Goal: Find specific page/section: Find specific page/section

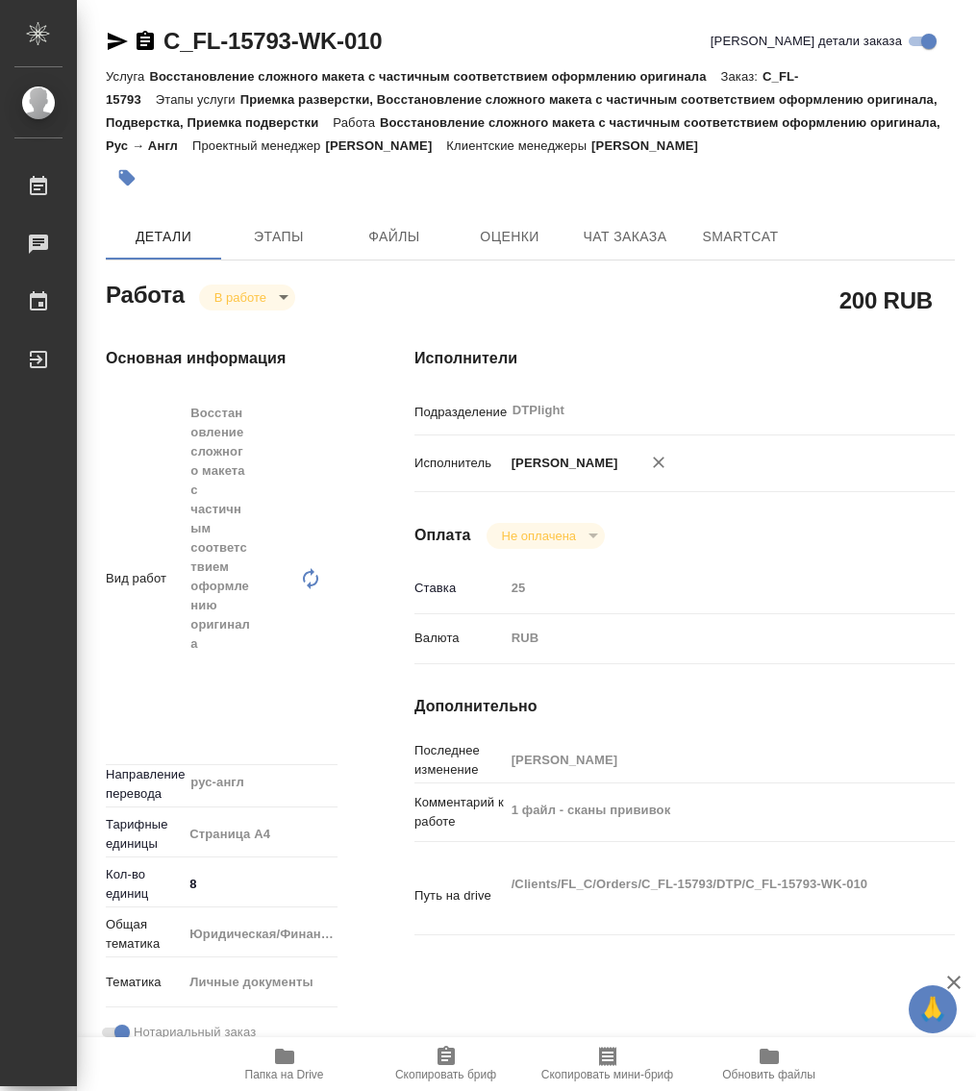
click at [257, 319] on body "🙏 .cls-1 fill:#fff; AWATERA Работы 0 Чаты График Выйти C_FL-15793-WK-010 Кратко…" at bounding box center [488, 545] width 976 height 1091
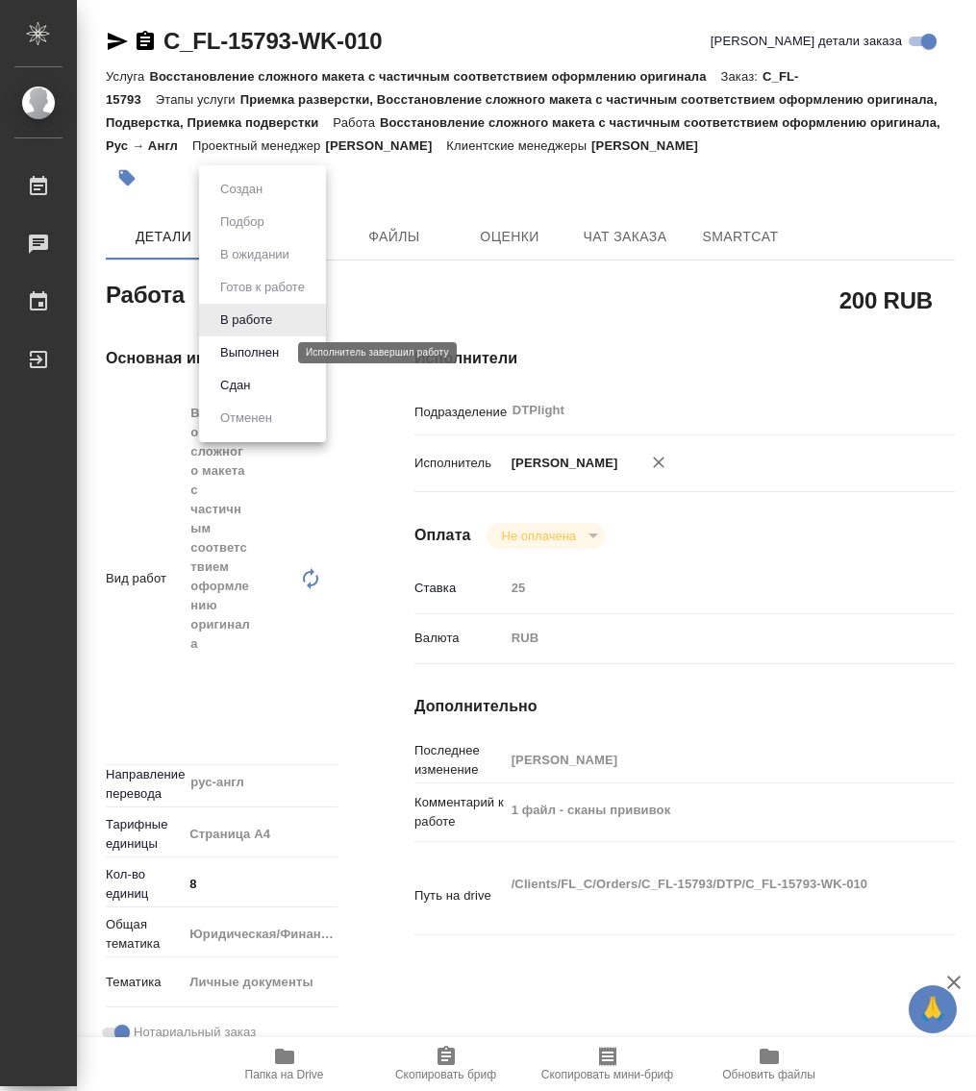
click at [260, 358] on button "Выполнен" at bounding box center [249, 352] width 70 height 21
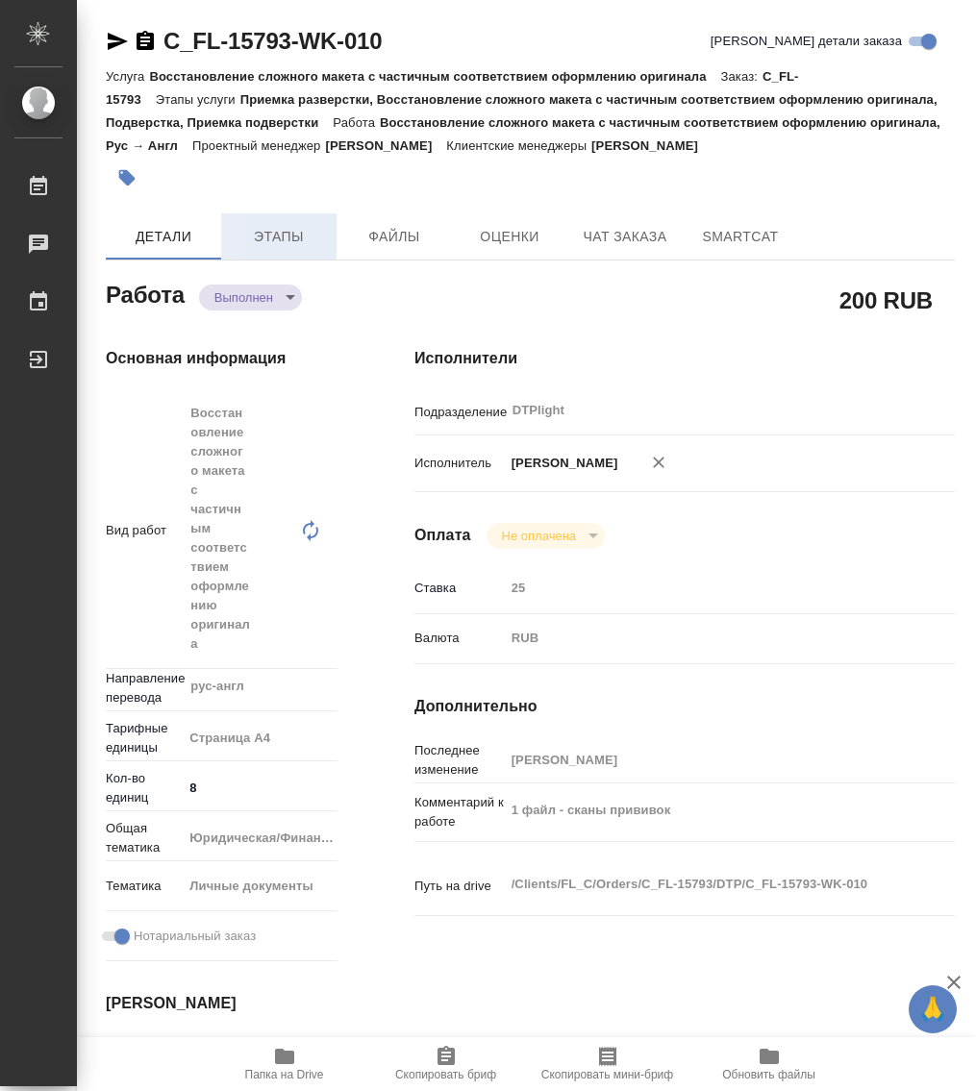
type textarea "x"
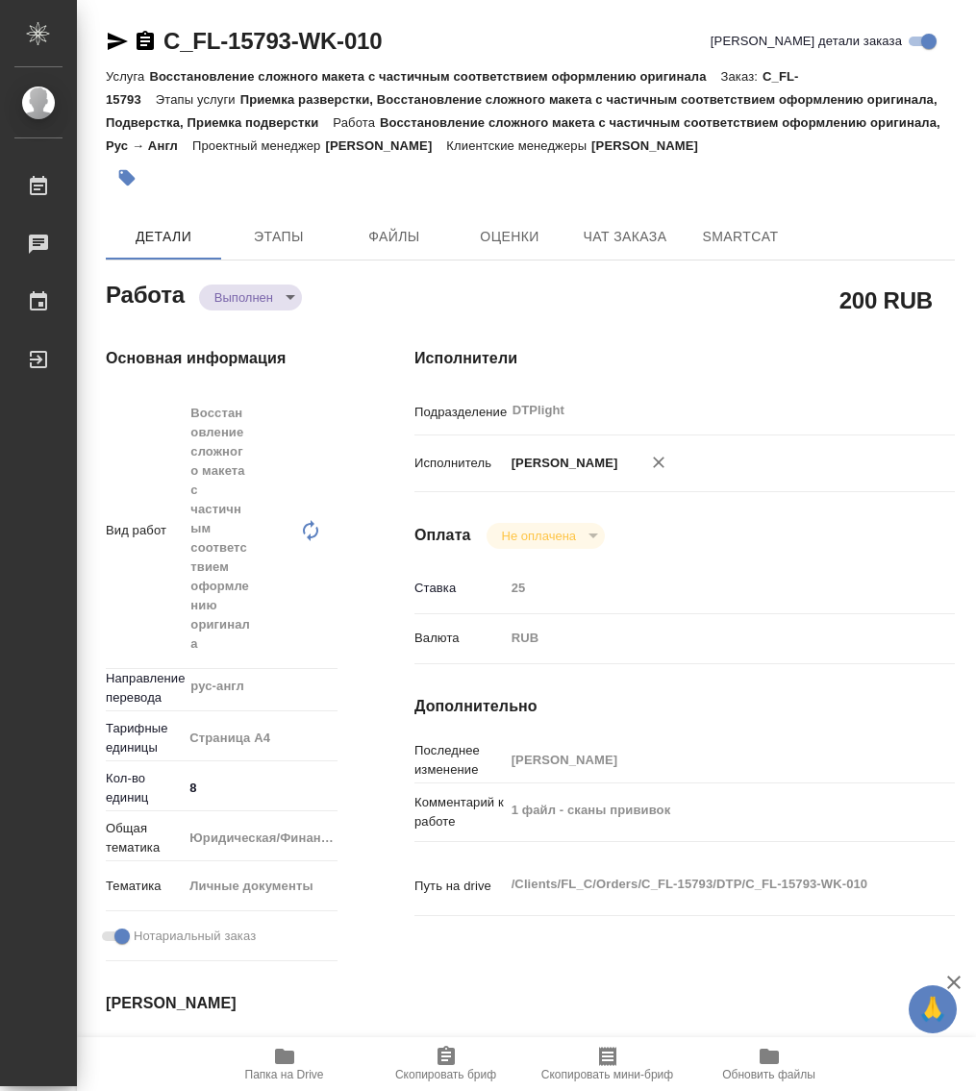
type textarea "x"
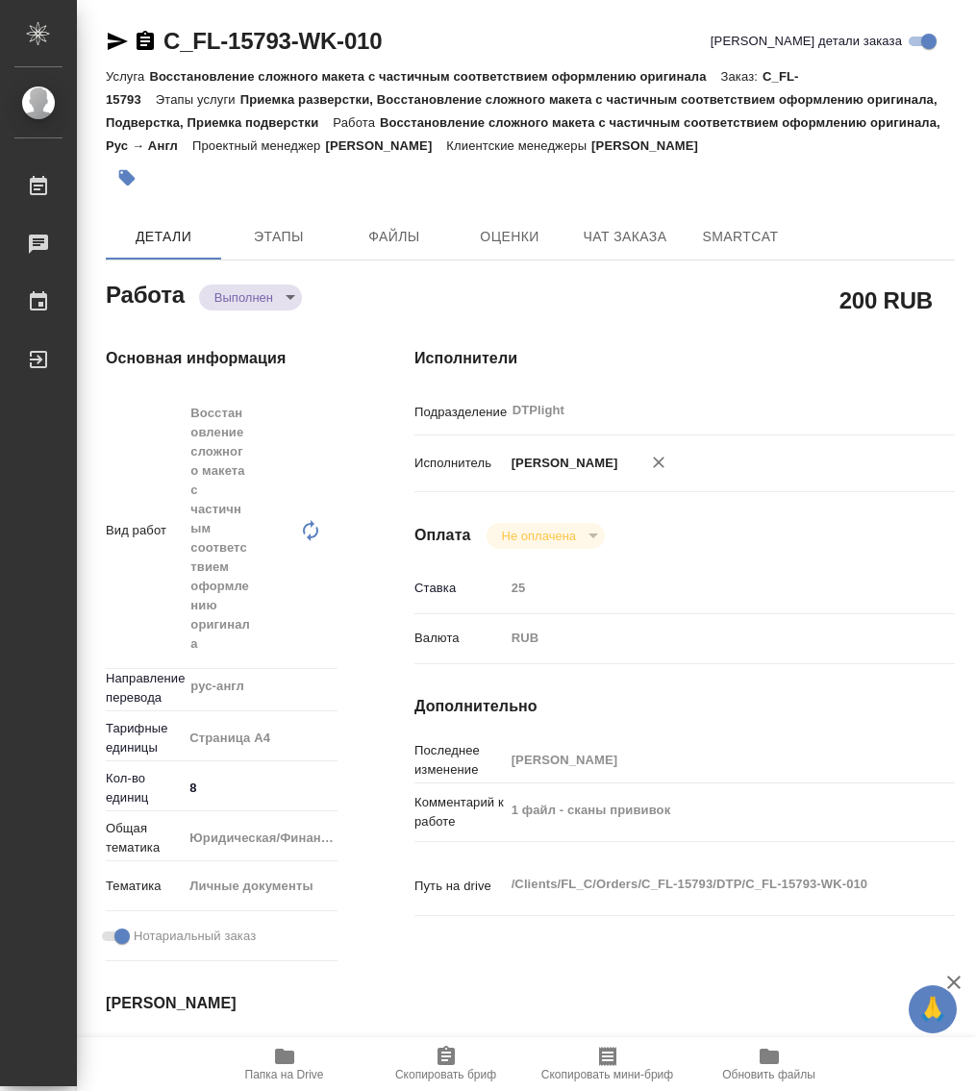
type textarea "x"
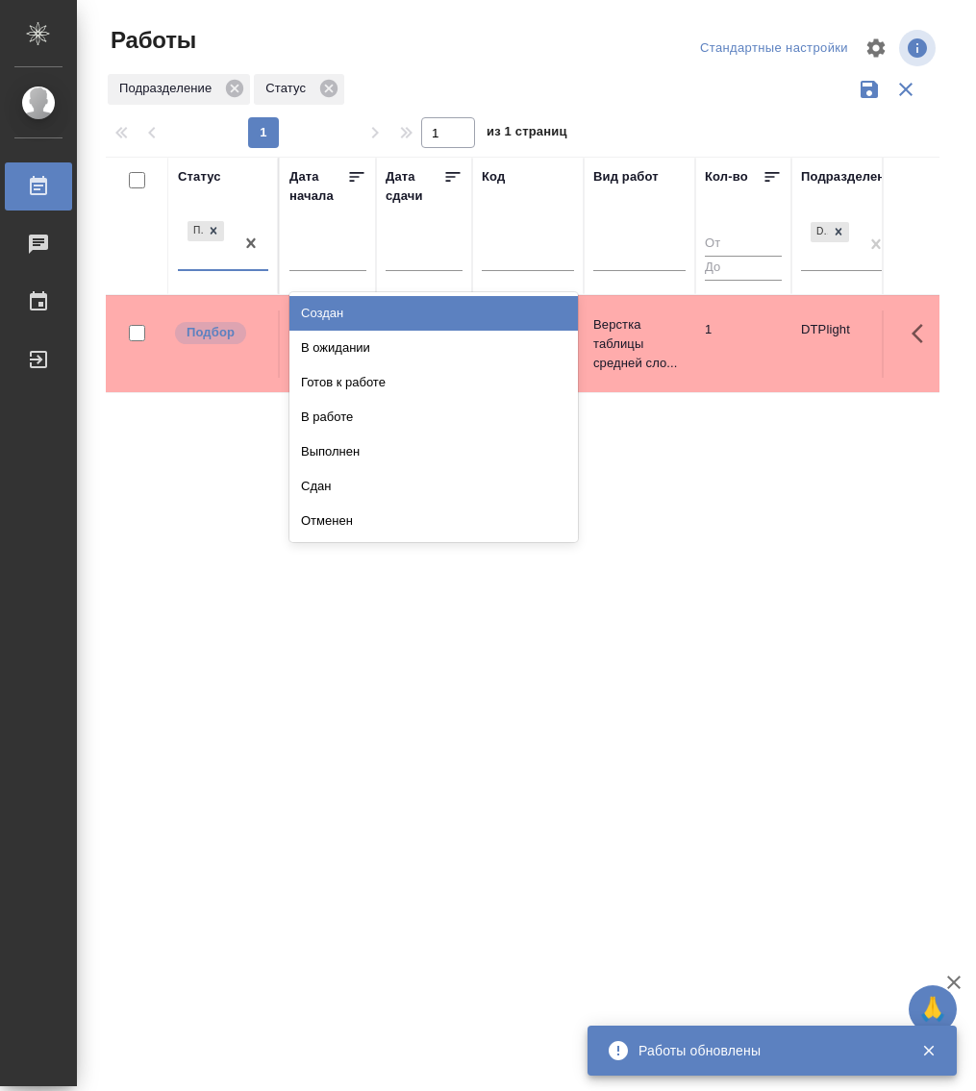
click at [218, 261] on div "Подбор" at bounding box center [206, 243] width 56 height 52
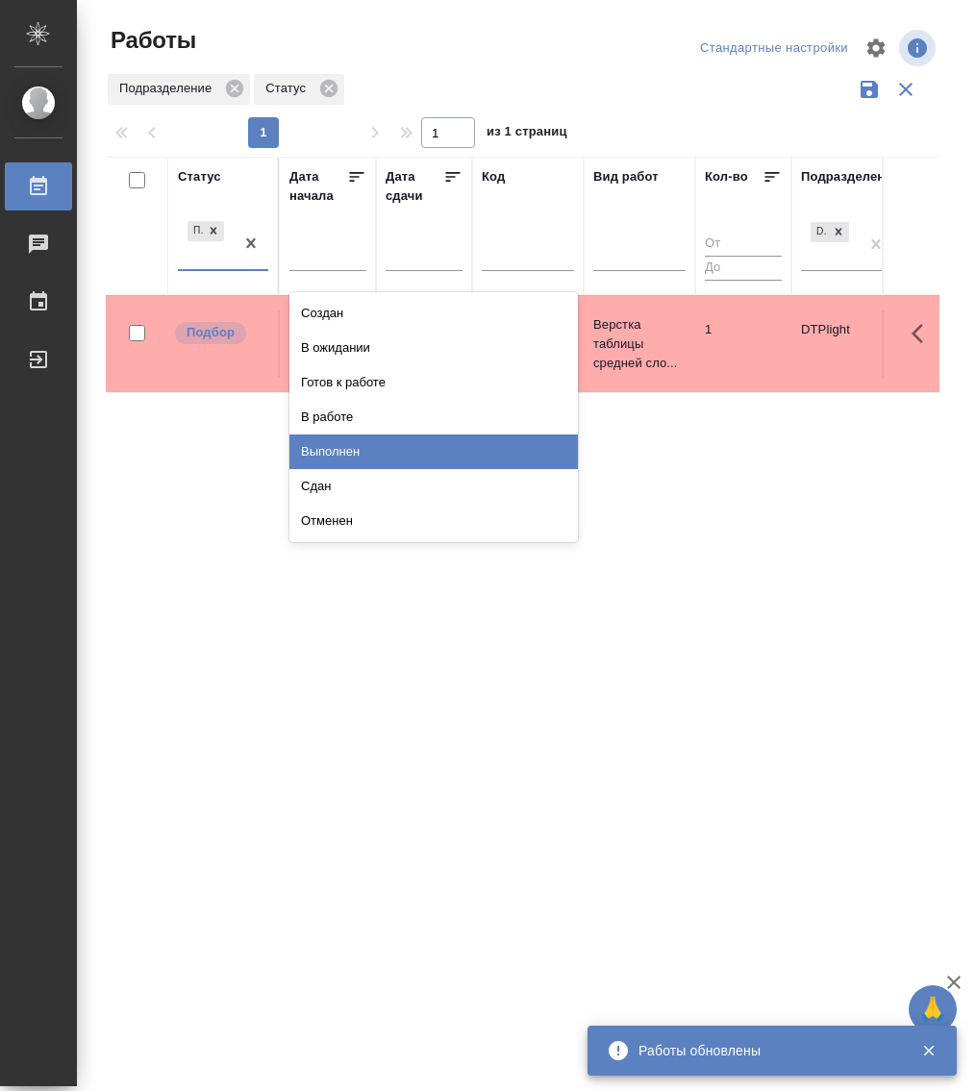
click at [353, 440] on div "Выполнен" at bounding box center [433, 451] width 288 height 35
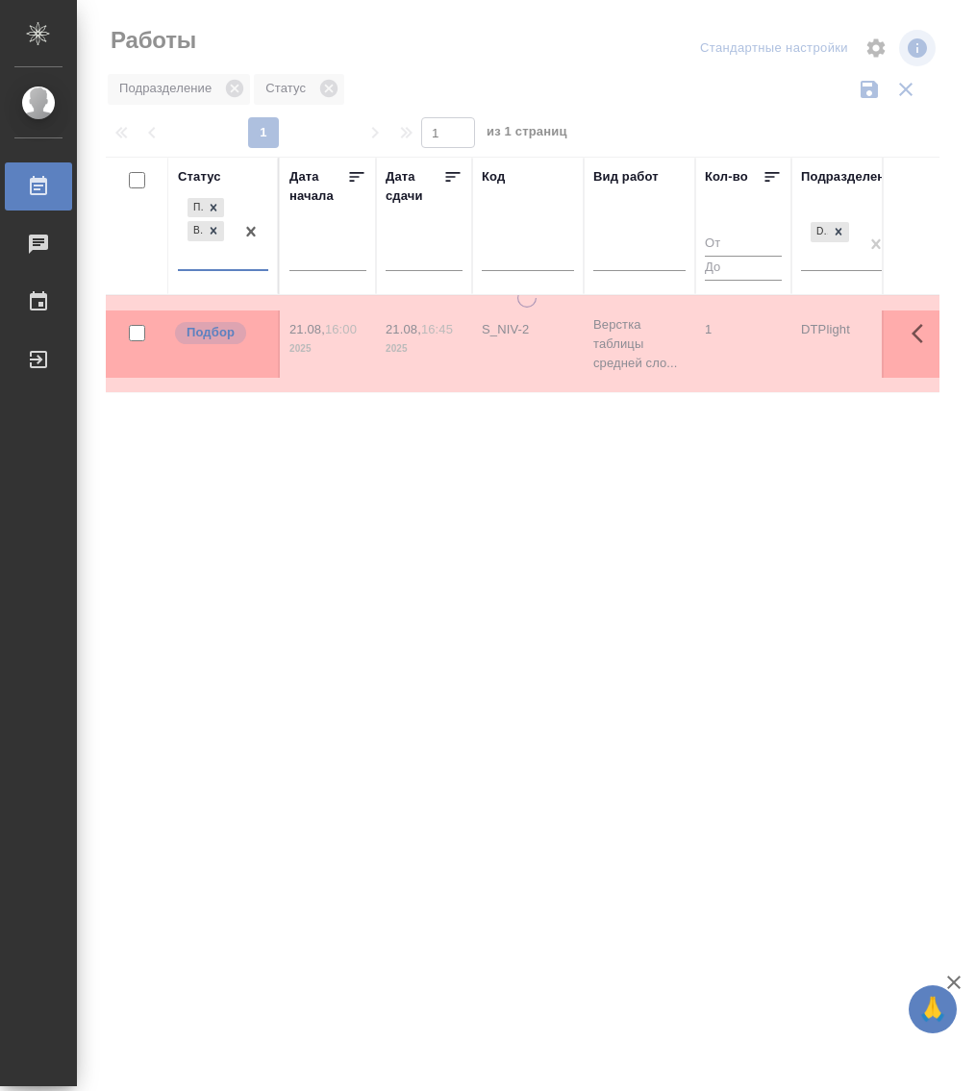
click at [247, 263] on div at bounding box center [251, 231] width 35 height 75
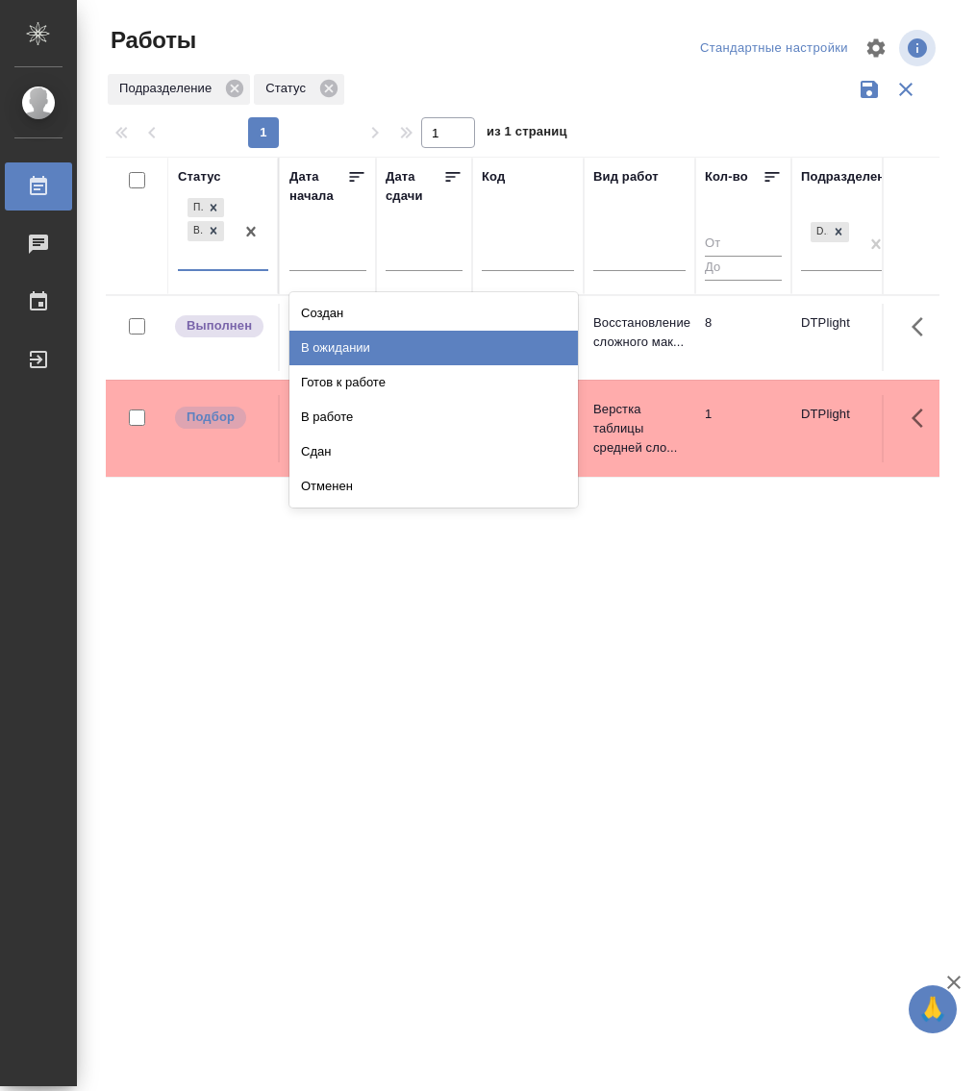
click at [380, 351] on div "В ожидании" at bounding box center [433, 348] width 288 height 35
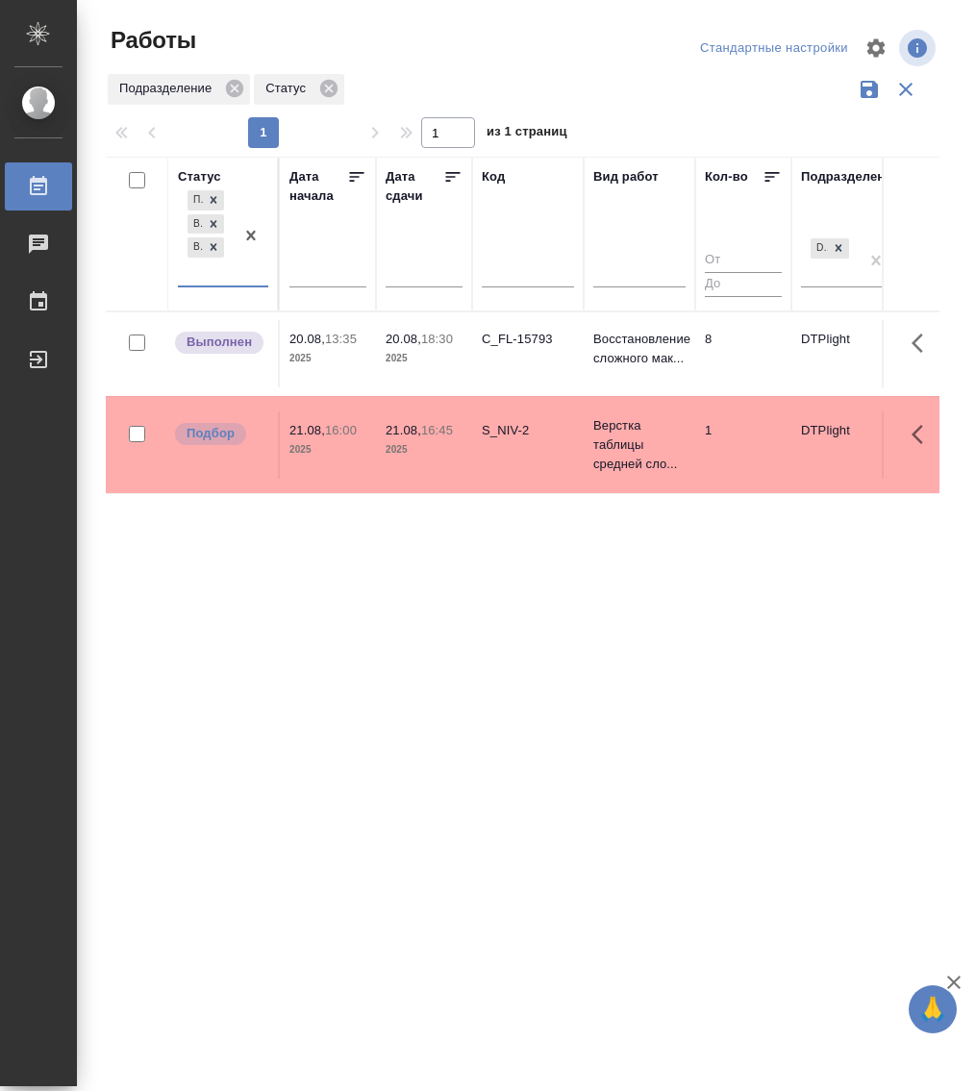
click at [208, 279] on div "Подбор Выполнен В ожидании" at bounding box center [206, 235] width 56 height 99
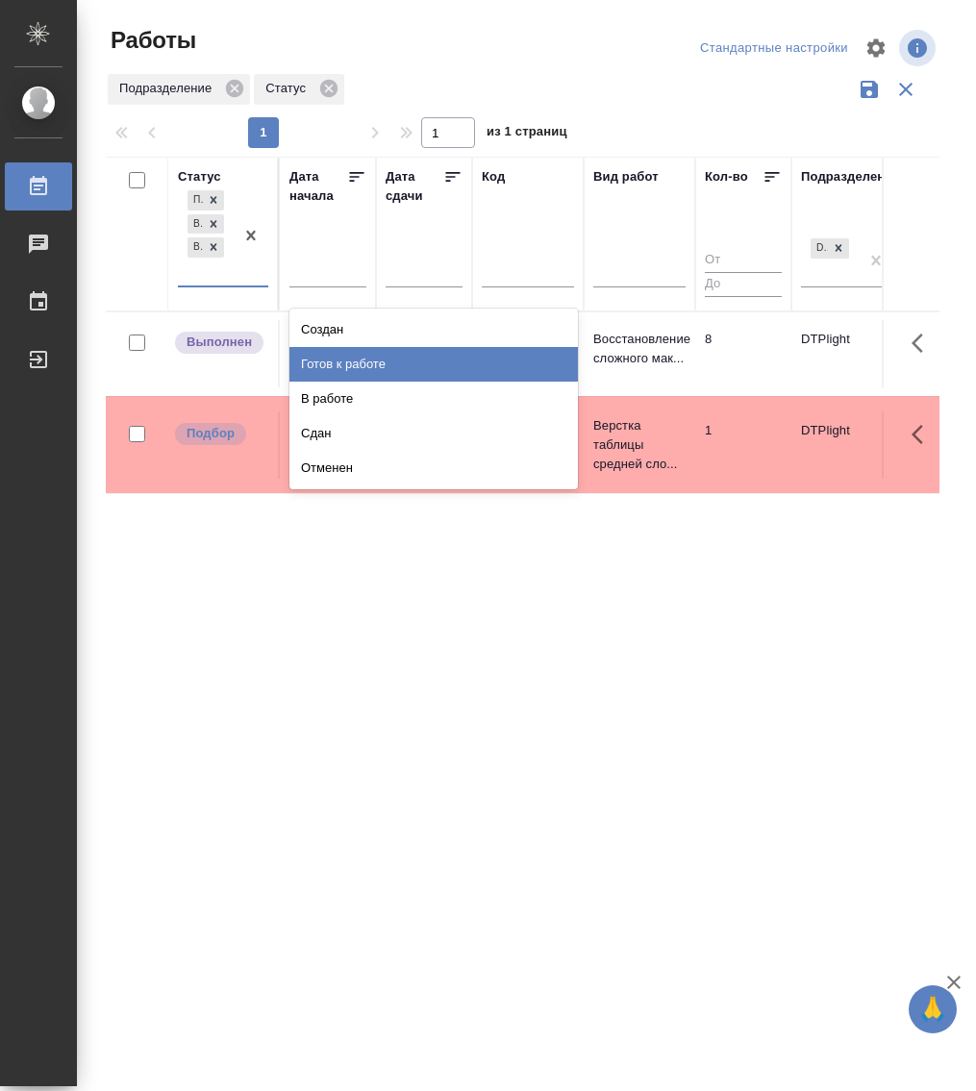
click at [354, 369] on div "Готов к работе" at bounding box center [433, 364] width 288 height 35
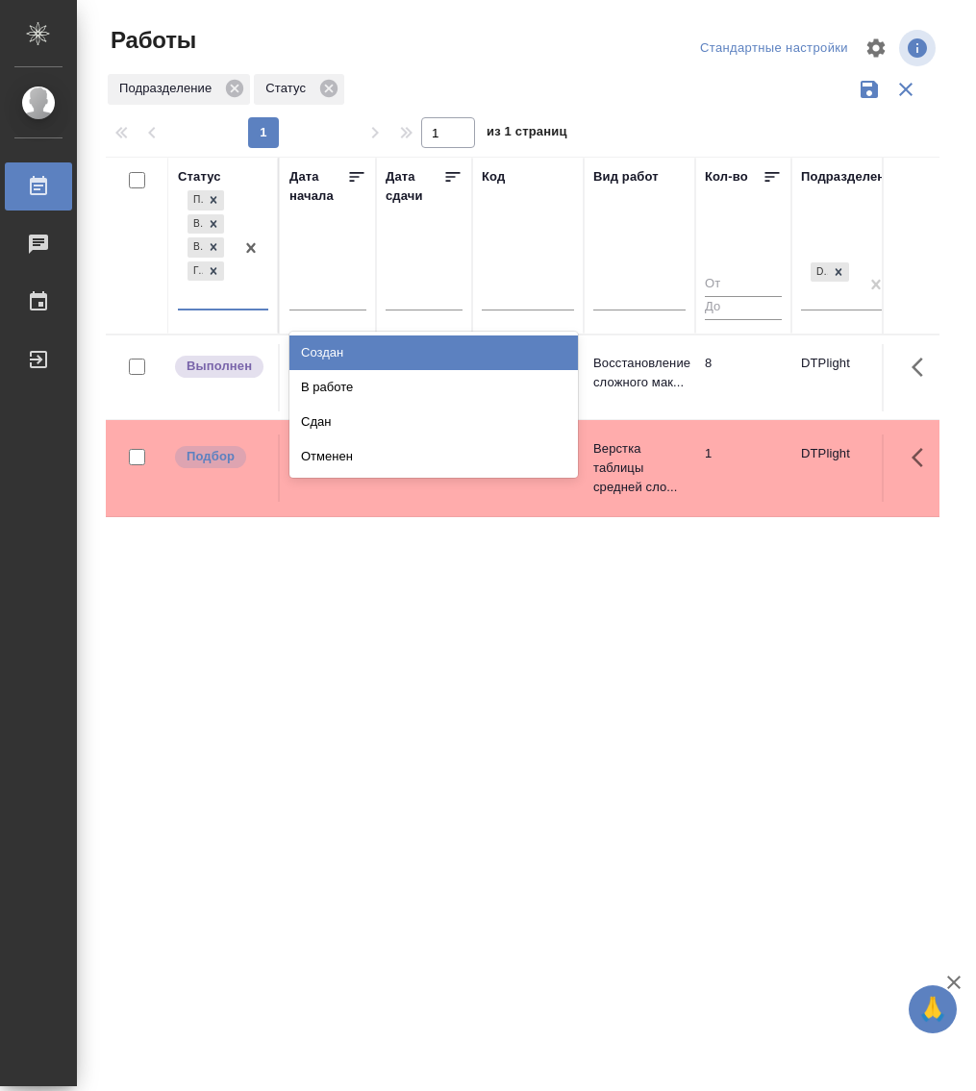
click at [220, 303] on div "Подбор Выполнен В ожидании Готов к работе" at bounding box center [206, 247] width 56 height 122
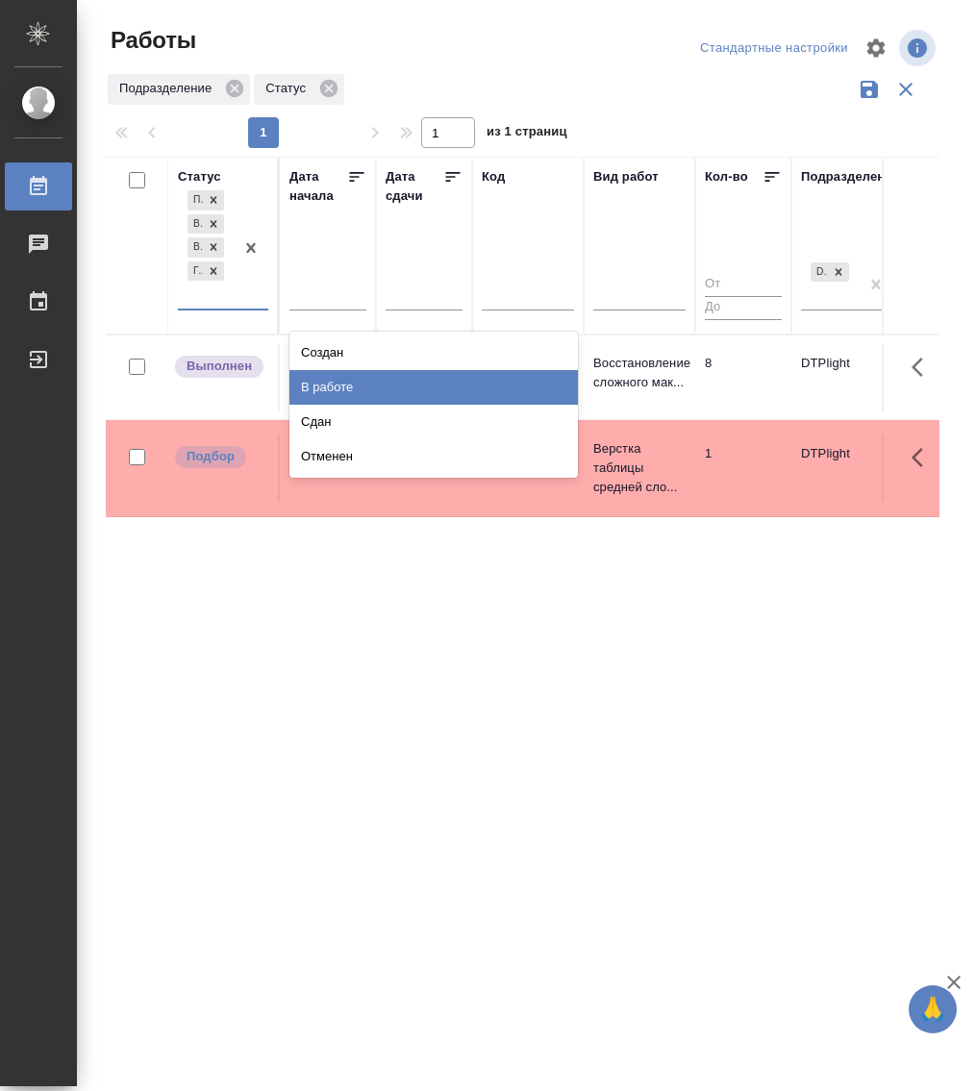
click at [350, 388] on div "В работе" at bounding box center [433, 387] width 288 height 35
